Goal: Entertainment & Leisure: Consume media (video, audio)

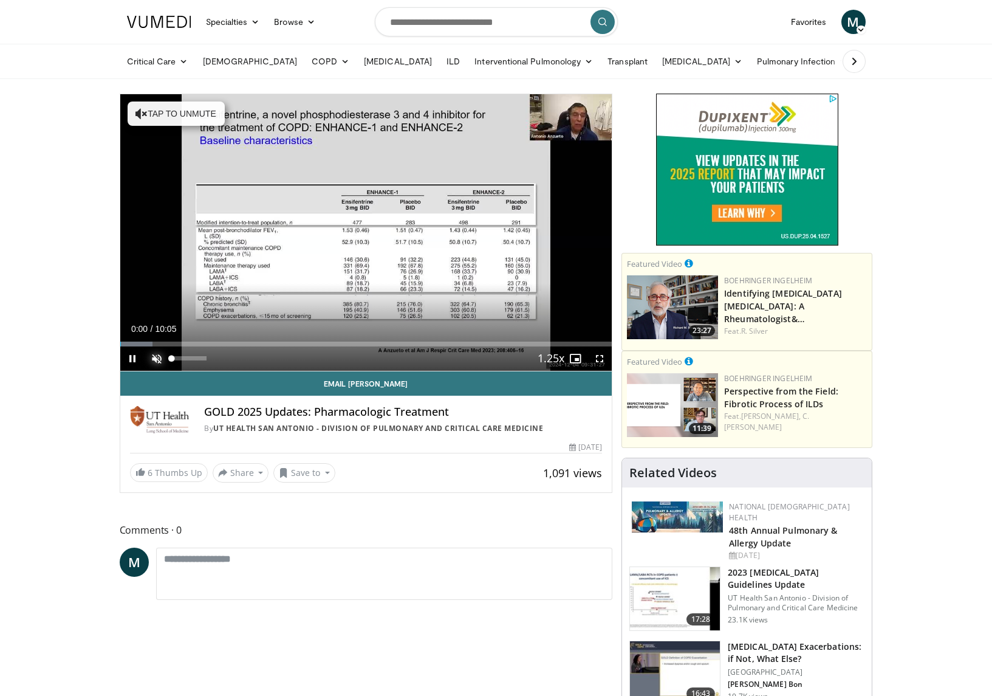
click at [157, 357] on span "Video Player" at bounding box center [157, 358] width 24 height 24
drag, startPoint x: 183, startPoint y: 358, endPoint x: 225, endPoint y: 358, distance: 41.3
click at [225, 358] on div "Mute 100%" at bounding box center [187, 358] width 85 height 24
click at [131, 359] on span "Video Player" at bounding box center [132, 358] width 24 height 24
click at [130, 355] on span "Video Player" at bounding box center [132, 358] width 24 height 24
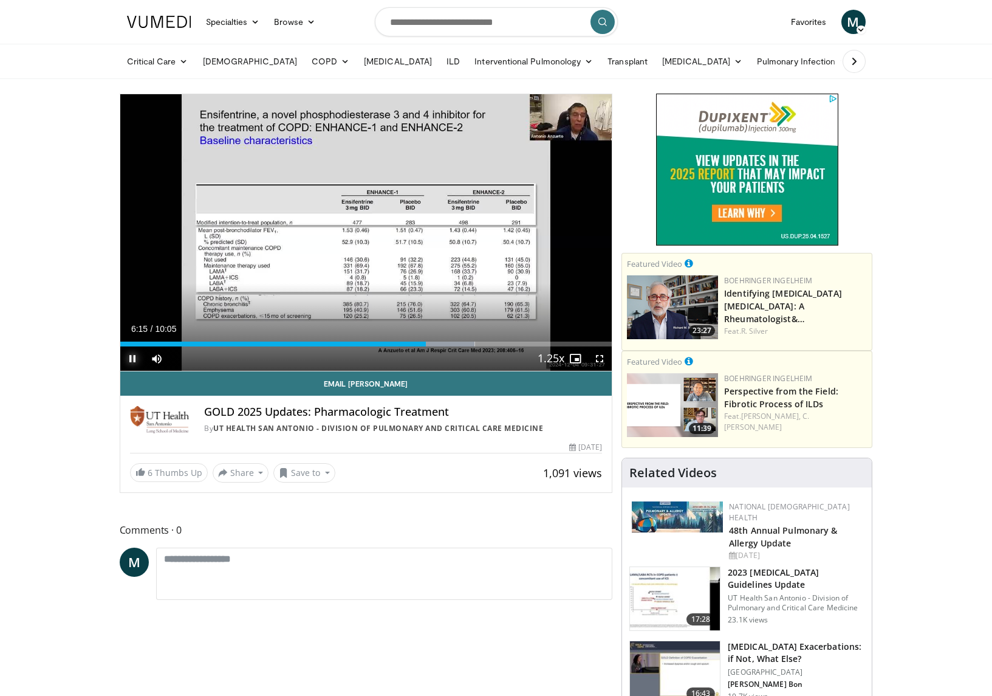
click at [134, 360] on span "Video Player" at bounding box center [132, 358] width 24 height 24
click at [136, 361] on span "Video Player" at bounding box center [132, 358] width 24 height 24
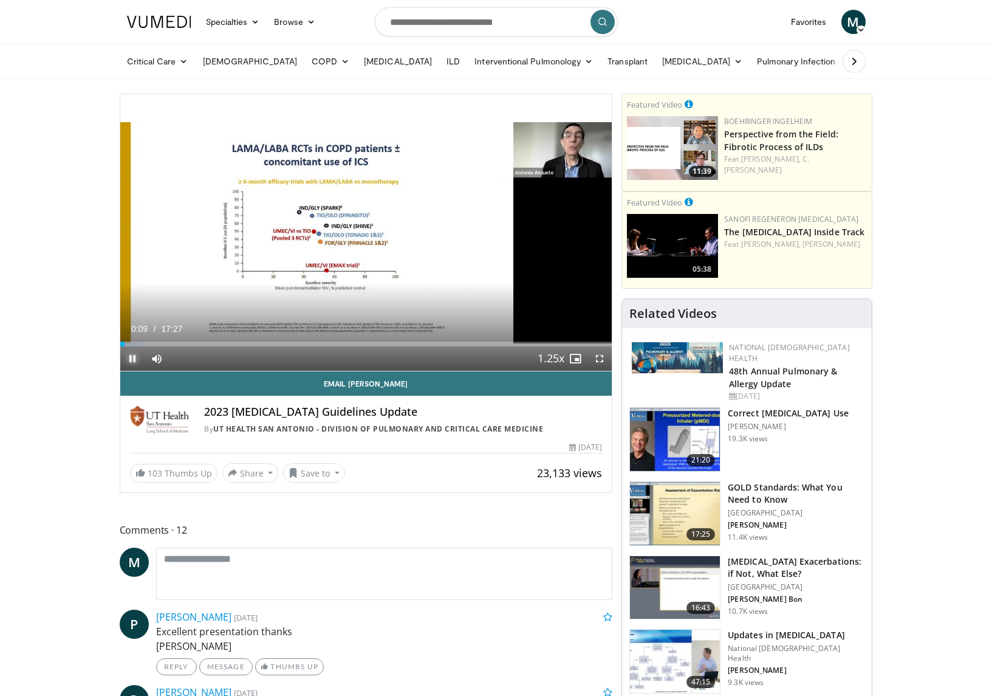
click at [128, 357] on span "Video Player" at bounding box center [132, 358] width 24 height 24
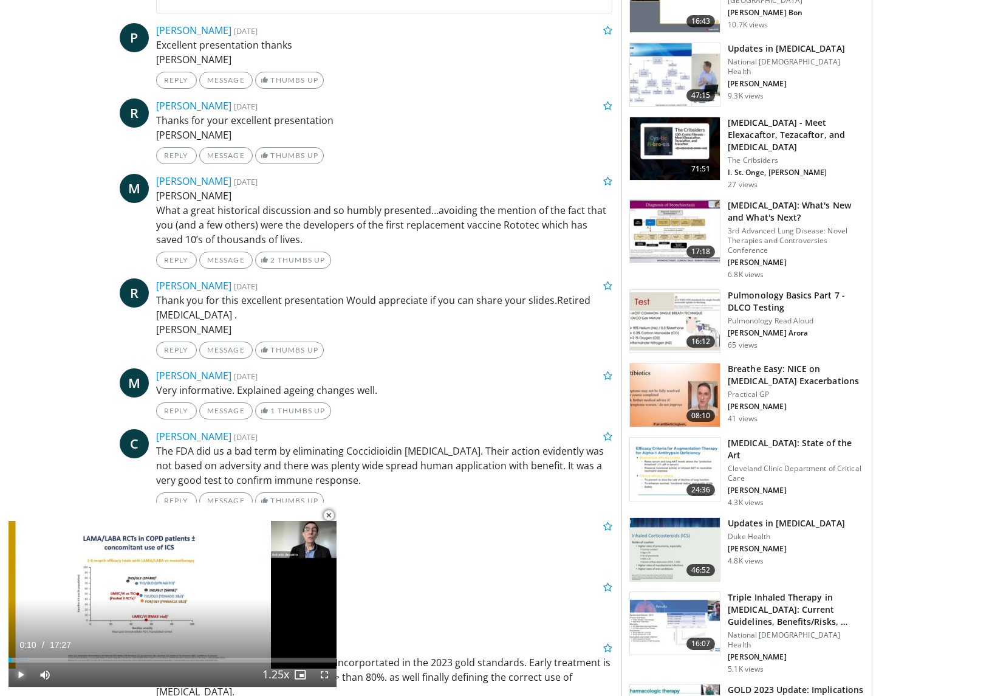
scroll to position [587, 0]
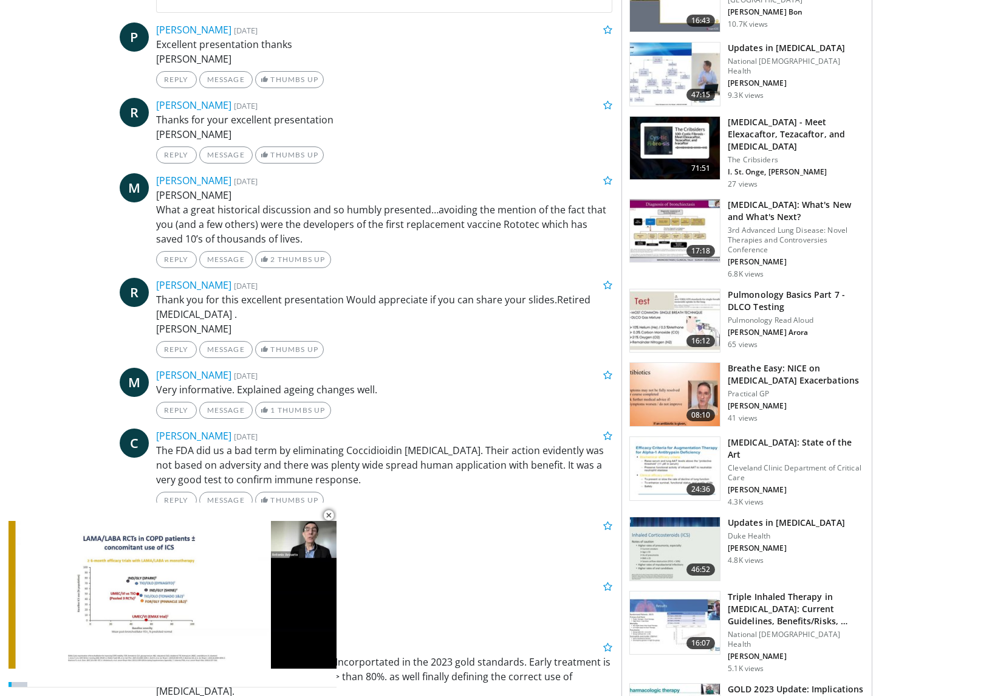
click at [678, 291] on img at bounding box center [675, 320] width 90 height 63
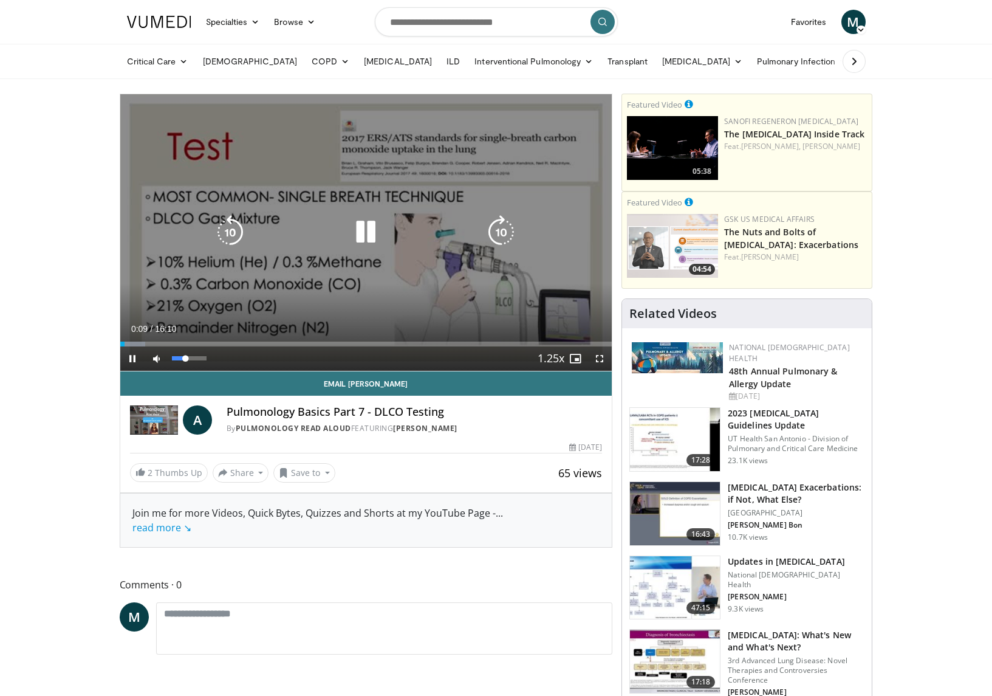
drag, startPoint x: 206, startPoint y: 360, endPoint x: 185, endPoint y: 357, distance: 20.9
click at [185, 357] on video-js "**********" at bounding box center [366, 232] width 492 height 277
click at [189, 272] on div "10 seconds Tap to unmute" at bounding box center [366, 232] width 492 height 276
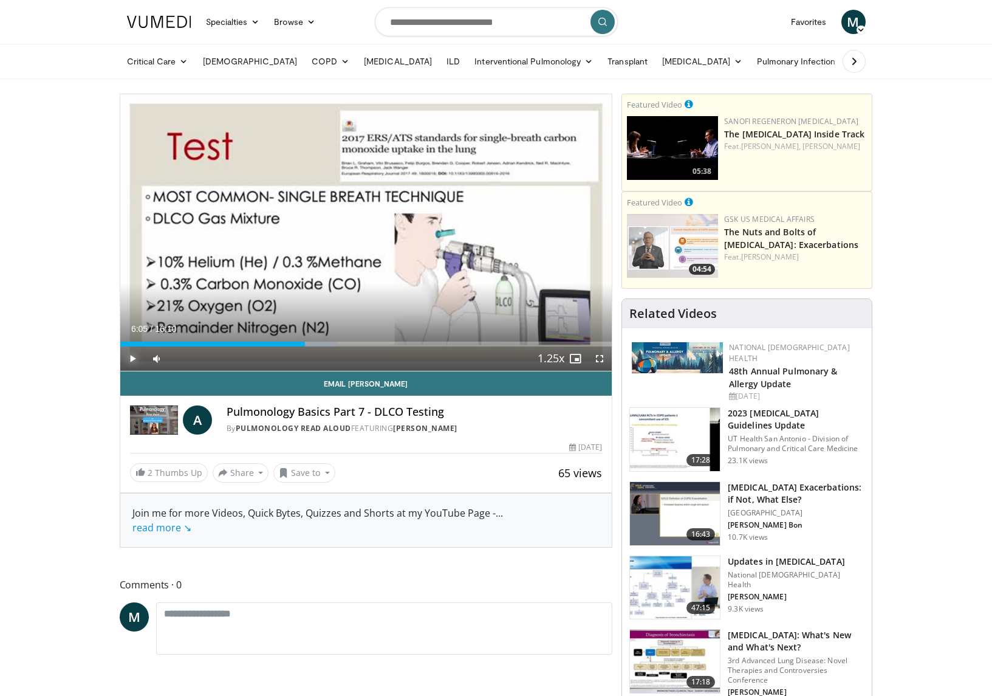
click at [133, 356] on span "Video Player" at bounding box center [132, 358] width 24 height 24
click at [132, 355] on span "Video Player" at bounding box center [132, 358] width 24 height 24
click at [129, 357] on span "Video Player" at bounding box center [132, 358] width 24 height 24
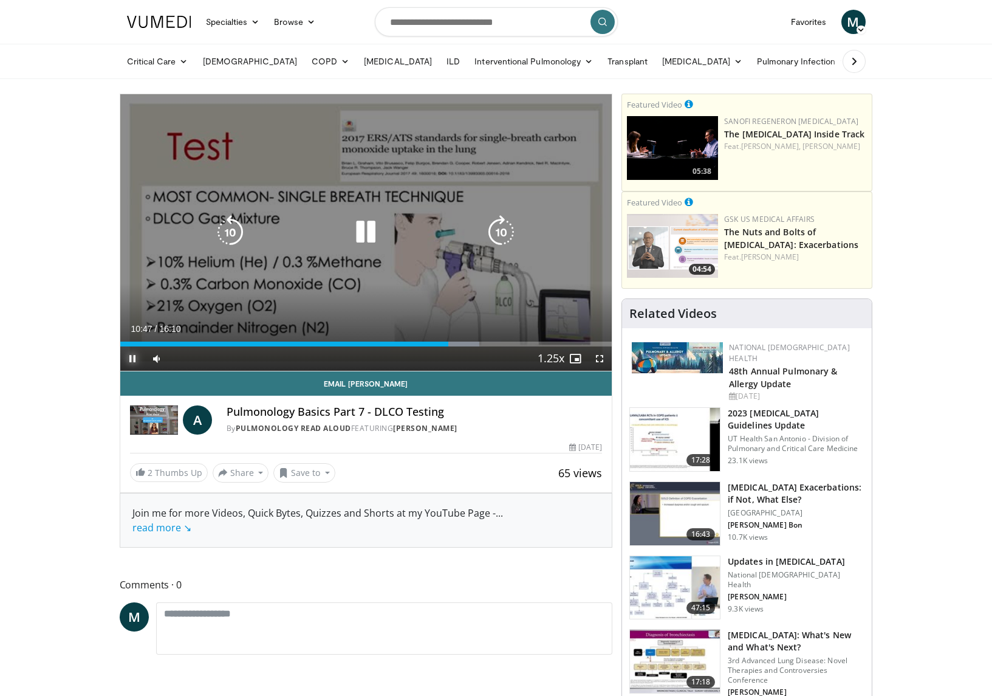
click at [133, 360] on span "Video Player" at bounding box center [132, 358] width 24 height 24
